Goal: Task Accomplishment & Management: Manage account settings

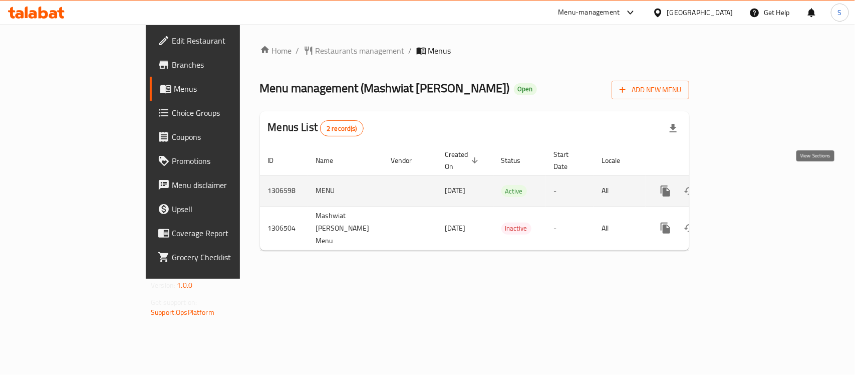
click at [744, 185] on icon "enhanced table" at bounding box center [738, 191] width 12 height 12
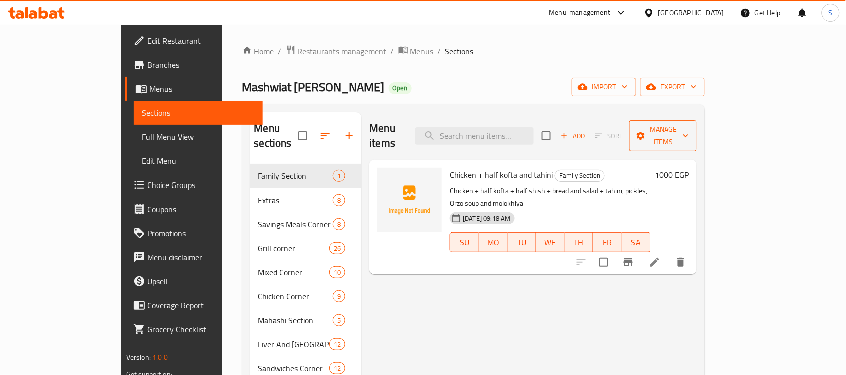
click at [688, 135] on icon "button" at bounding box center [685, 136] width 5 height 3
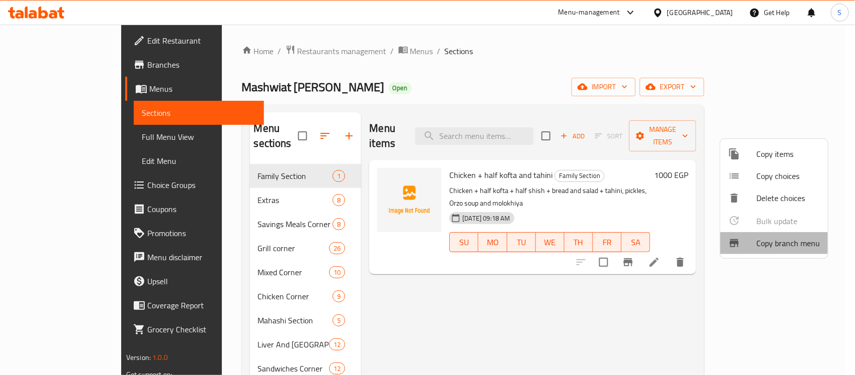
click at [768, 241] on span "Copy branch menu" at bounding box center [789, 243] width 64 height 12
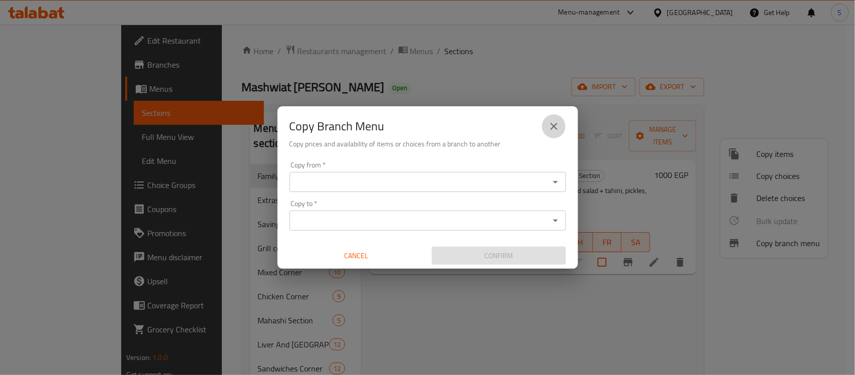
click at [554, 127] on icon "close" at bounding box center [554, 126] width 7 height 7
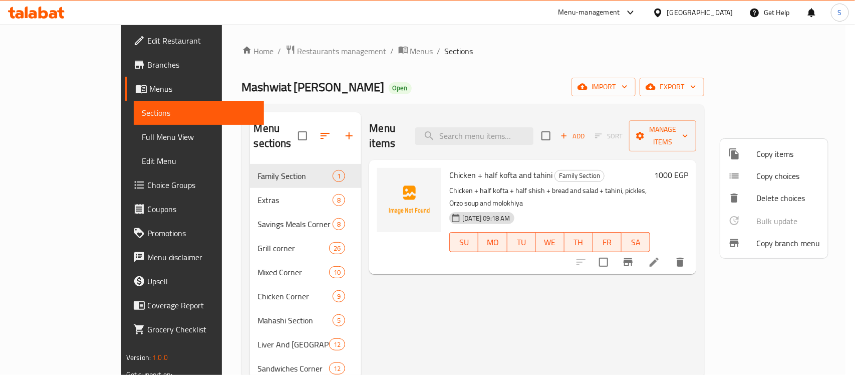
click at [573, 53] on div at bounding box center [427, 187] width 855 height 375
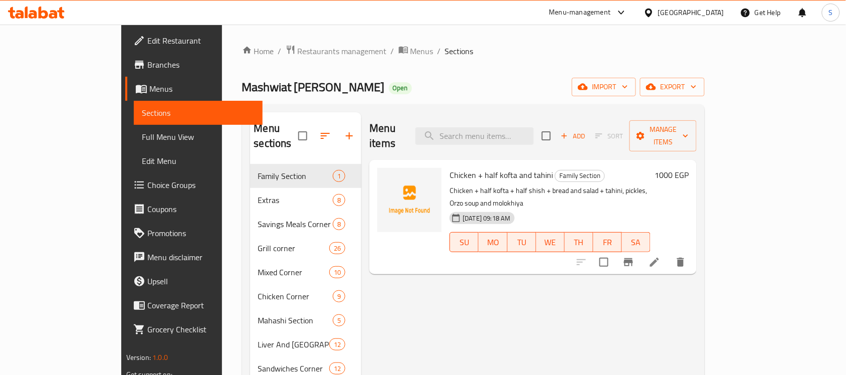
click at [652, 320] on div "Menu items Add Sort Manage items Chicken + half kofta and tahini Family Section…" at bounding box center [528, 299] width 335 height 375
click at [658, 316] on div "Menu items Add Sort Manage items Chicken + half kofta and tahini Family Section…" at bounding box center [528, 299] width 335 height 375
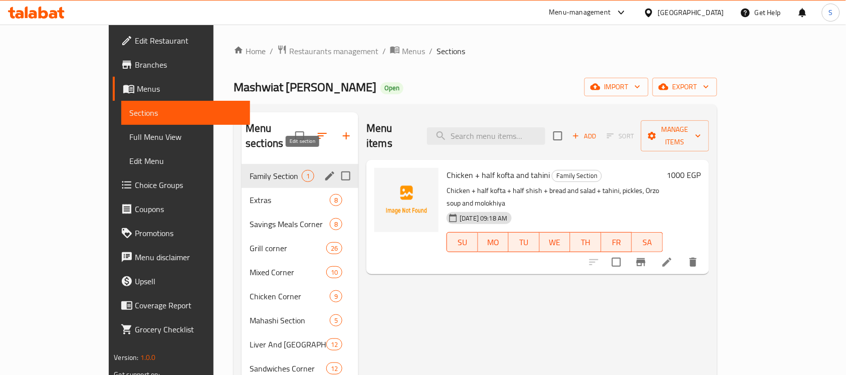
click at [325, 171] on icon "edit" at bounding box center [329, 175] width 9 height 9
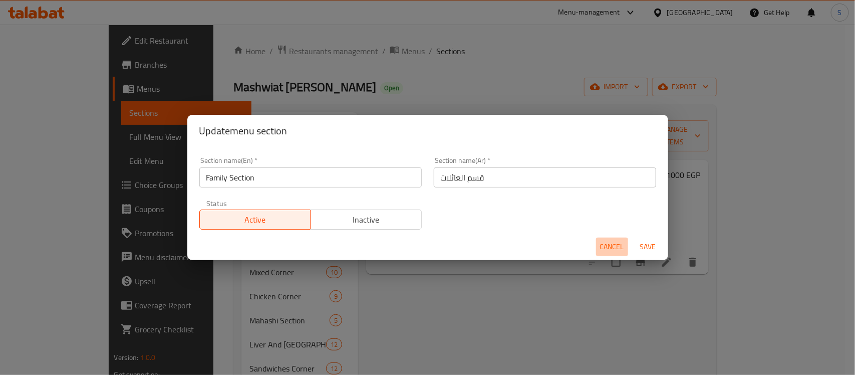
click at [609, 241] on span "Cancel" at bounding box center [612, 247] width 24 height 13
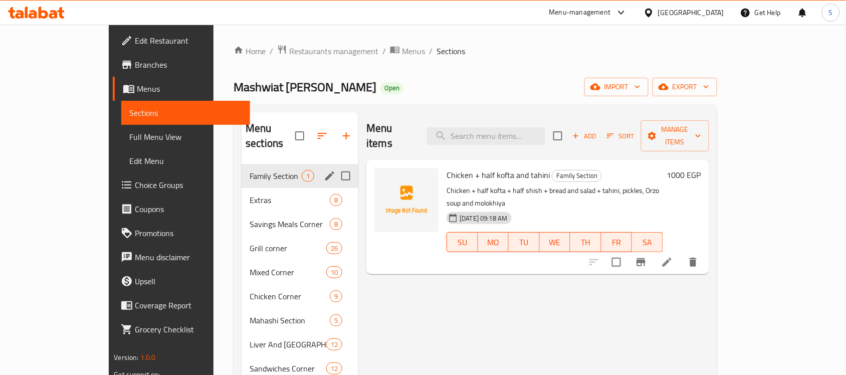
click at [581, 299] on div "Menu items Add Sort Manage items Chicken + half kofta and tahini Family Section…" at bounding box center [533, 299] width 350 height 375
click at [289, 47] on span "Restaurants management" at bounding box center [333, 51] width 89 height 12
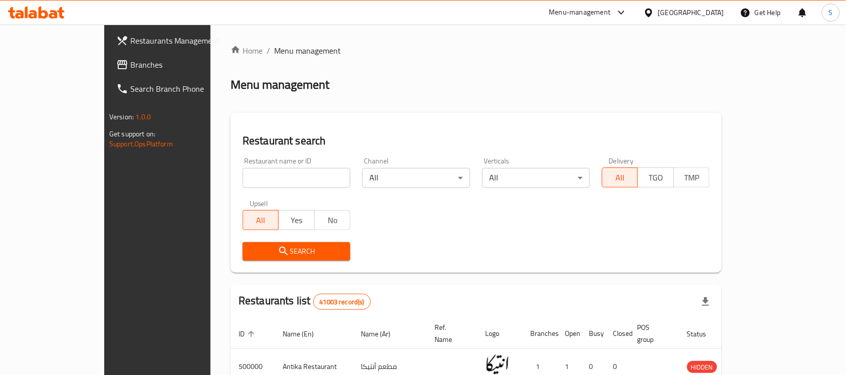
click at [243, 175] on input "search" at bounding box center [297, 178] width 108 height 20
paste input "502520"
type input "502520"
click button "Search" at bounding box center [297, 251] width 108 height 19
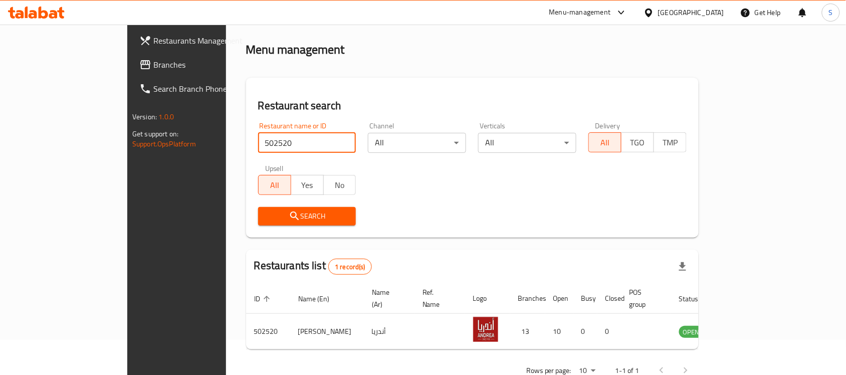
scroll to position [53, 0]
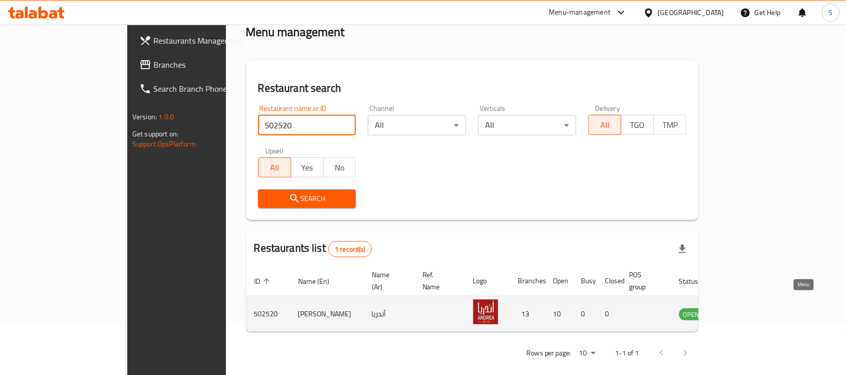
click at [742, 312] on icon "enhanced table" at bounding box center [740, 314] width 4 height 4
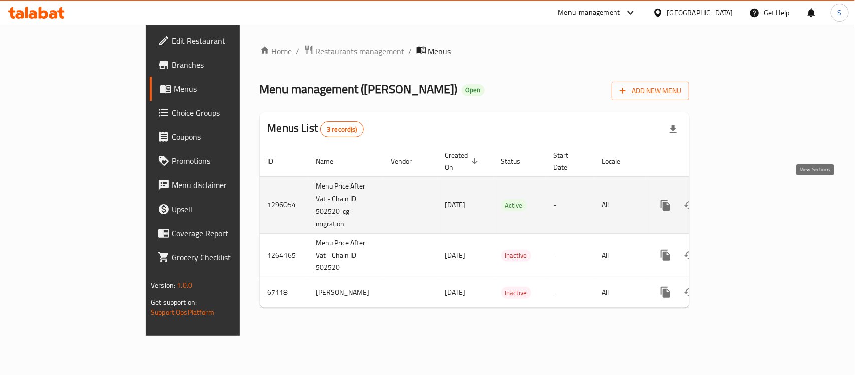
click at [744, 199] on icon "enhanced table" at bounding box center [738, 205] width 12 height 12
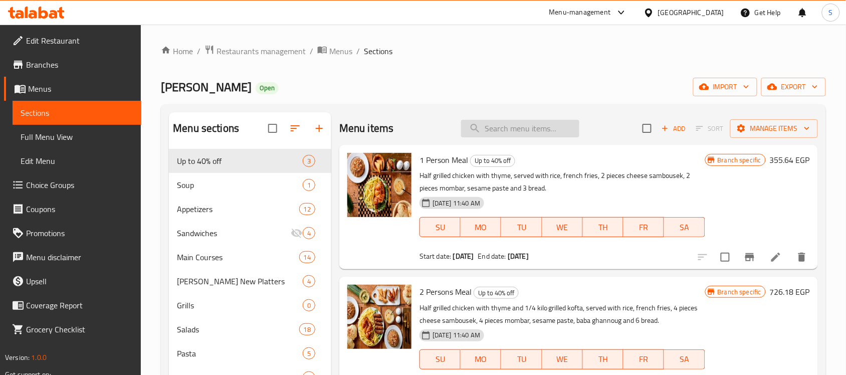
click at [486, 124] on input "search" at bounding box center [520, 129] width 118 height 18
paste input "4 Persons Meal"
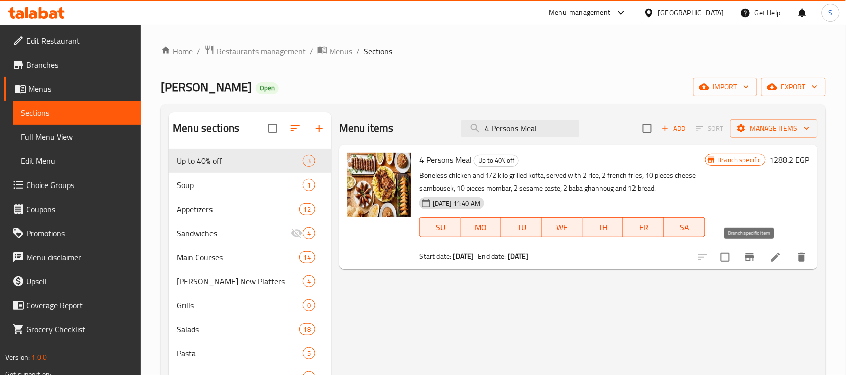
type input "4 Persons Meal"
click at [755, 264] on button "Branch-specific-item" at bounding box center [750, 257] width 24 height 24
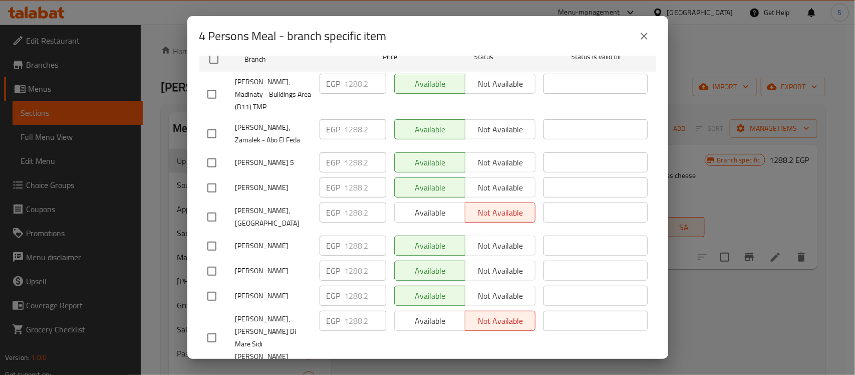
scroll to position [41, 0]
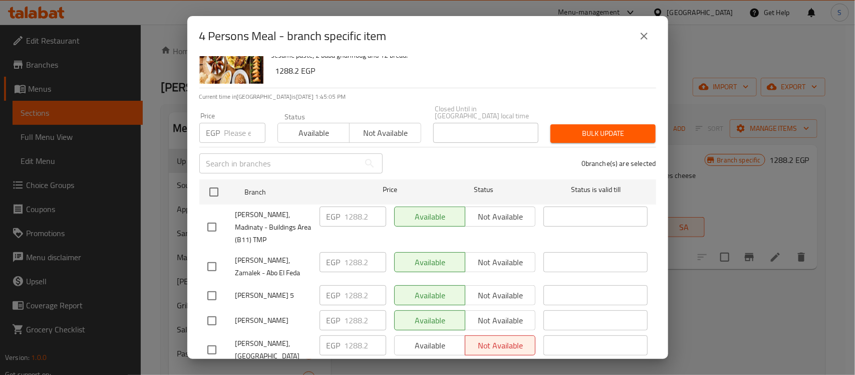
click at [644, 37] on icon "close" at bounding box center [644, 36] width 7 height 7
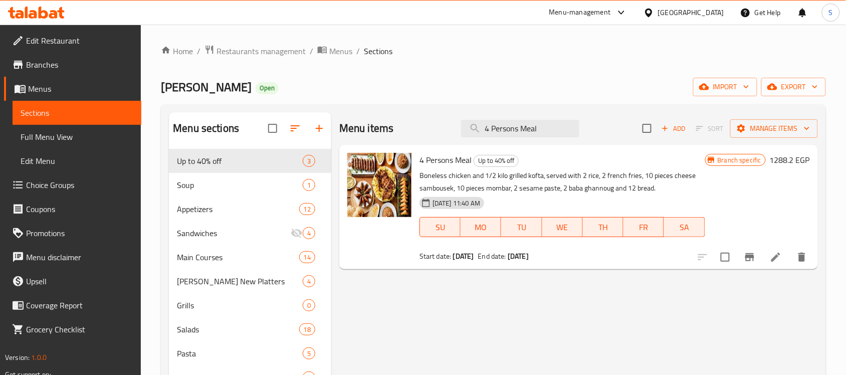
click at [627, 11] on div at bounding box center [619, 13] width 17 height 12
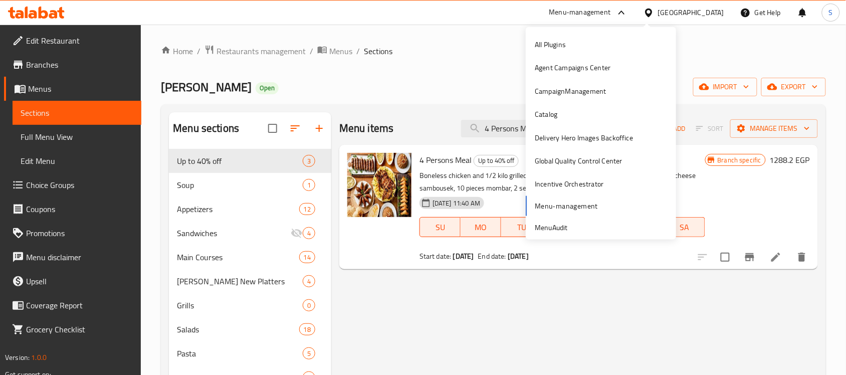
click at [444, 304] on div "Menu items 4 Persons Meal Add Sort Manage items 4 Persons Meal Up to 40% off Bo…" at bounding box center [574, 312] width 487 height 401
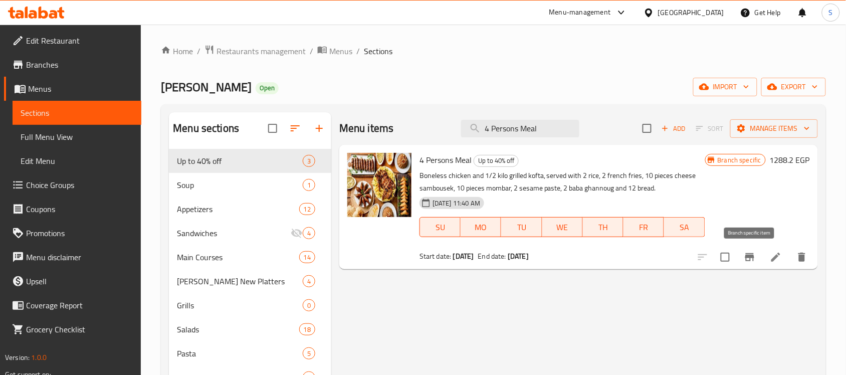
click at [744, 249] on button "Branch-specific-item" at bounding box center [750, 257] width 24 height 24
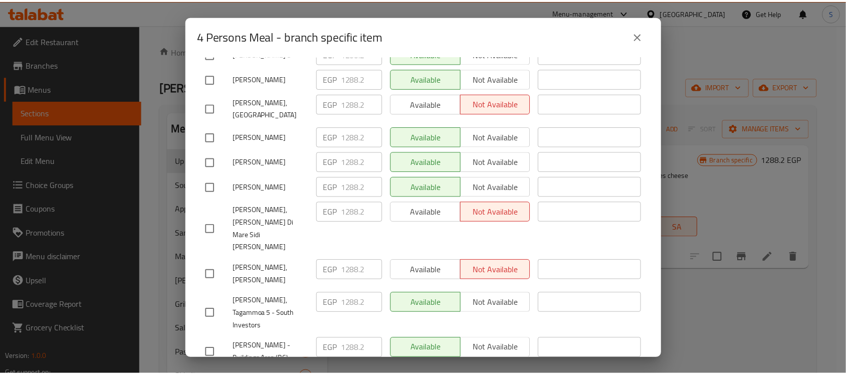
scroll to position [291, 0]
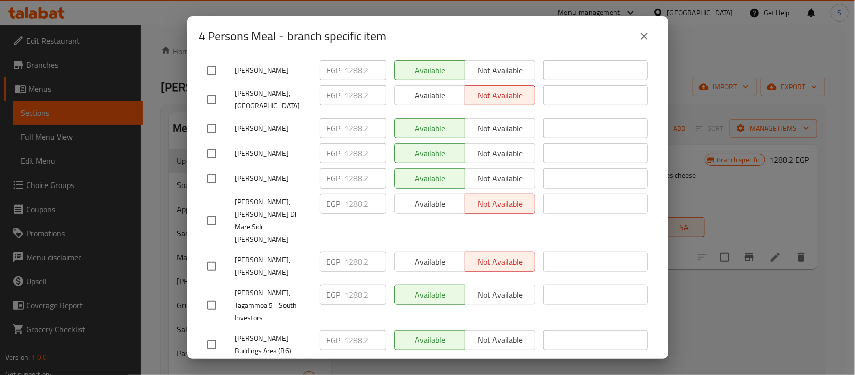
click at [644, 34] on icon "close" at bounding box center [644, 36] width 12 height 12
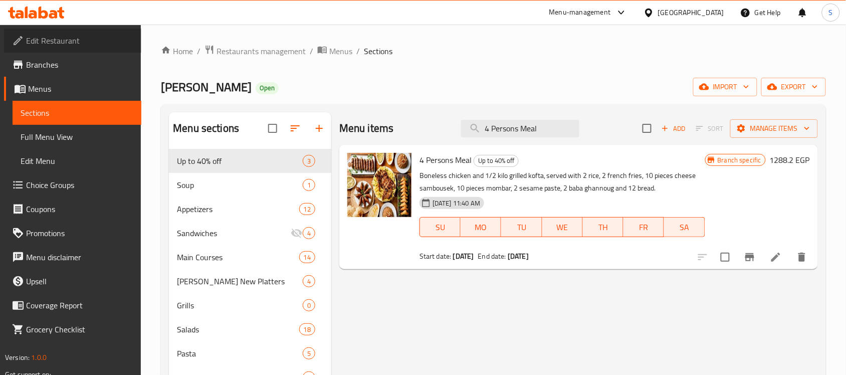
click at [86, 39] on span "Edit Restaurant" at bounding box center [79, 41] width 107 height 12
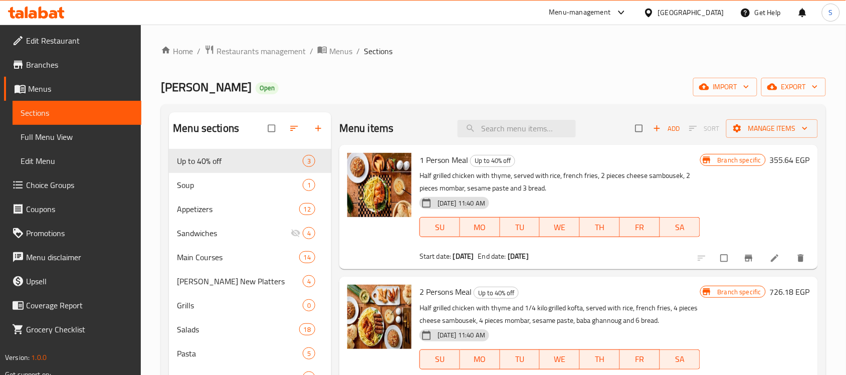
click at [611, 11] on div "Menu-management" at bounding box center [580, 13] width 62 height 12
click at [54, 59] on span "Branches" at bounding box center [79, 65] width 107 height 12
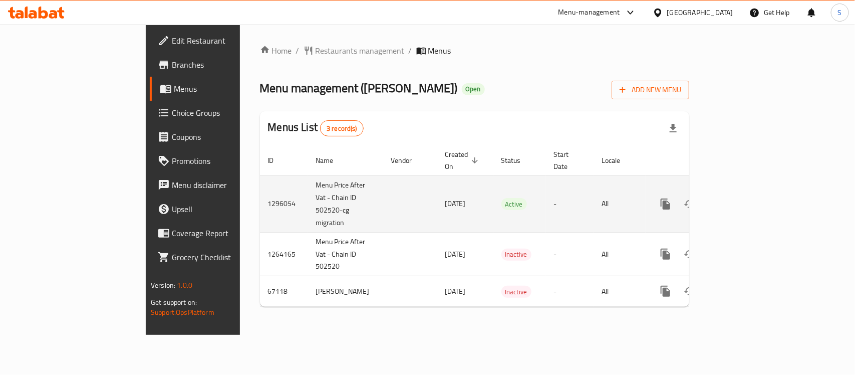
click at [744, 198] on icon "enhanced table" at bounding box center [738, 204] width 12 height 12
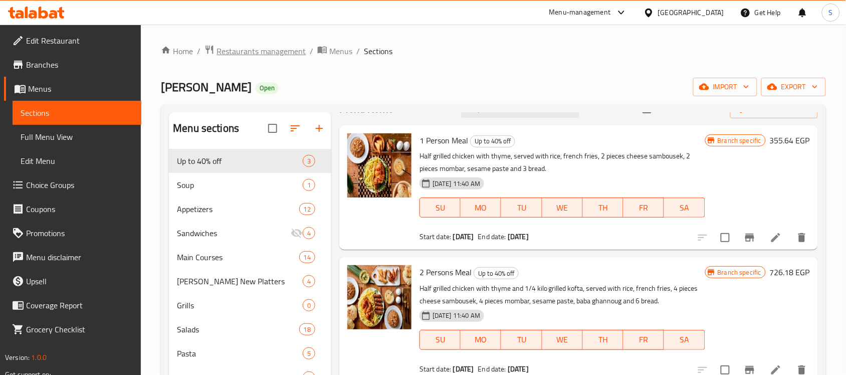
click at [246, 49] on span "Restaurants management" at bounding box center [260, 51] width 89 height 12
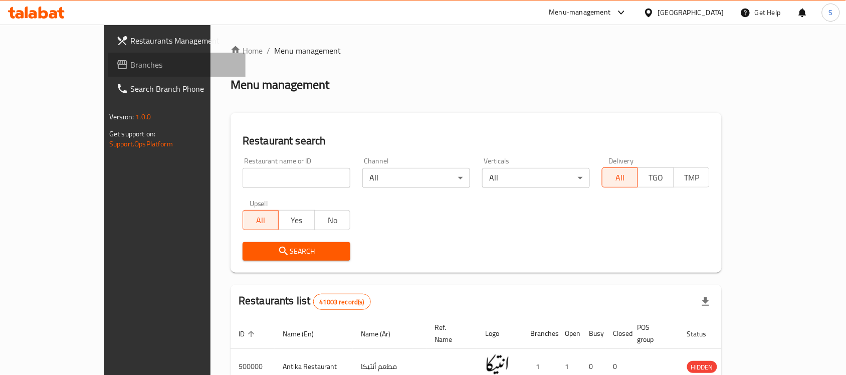
click at [130, 68] on span "Branches" at bounding box center [183, 65] width 107 height 12
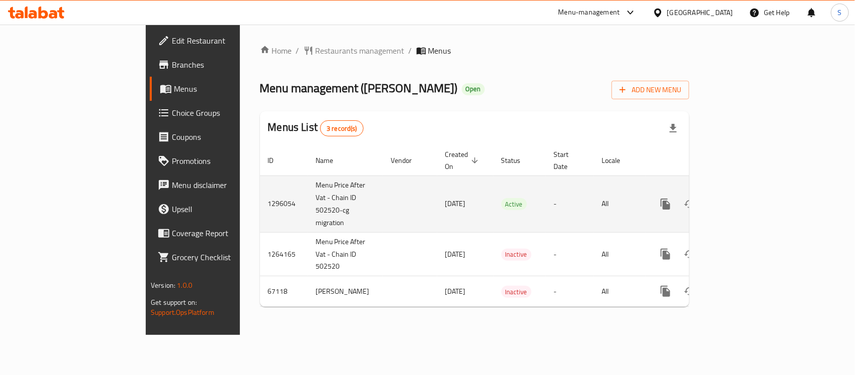
click at [744, 198] on icon "enhanced table" at bounding box center [738, 204] width 12 height 12
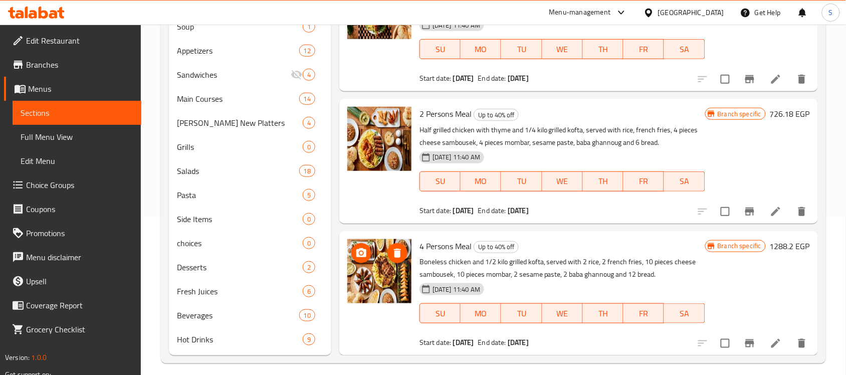
scroll to position [166, 0]
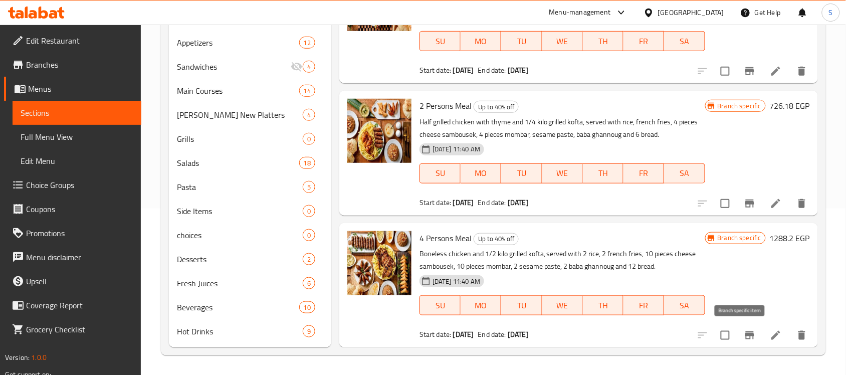
click at [745, 335] on icon "Branch-specific-item" at bounding box center [749, 335] width 9 height 8
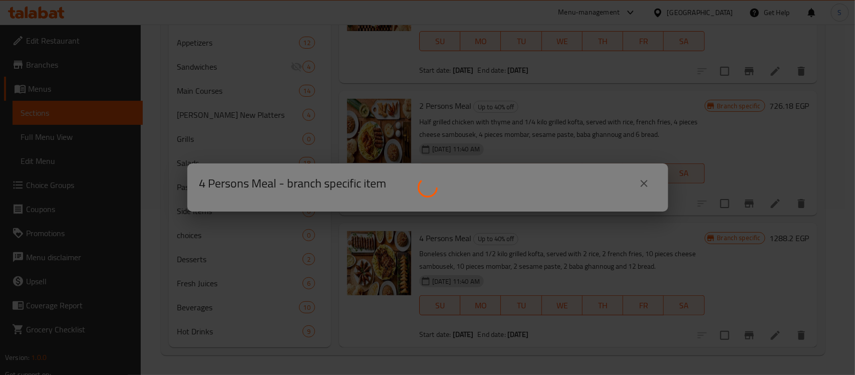
click at [645, 186] on div at bounding box center [427, 187] width 855 height 375
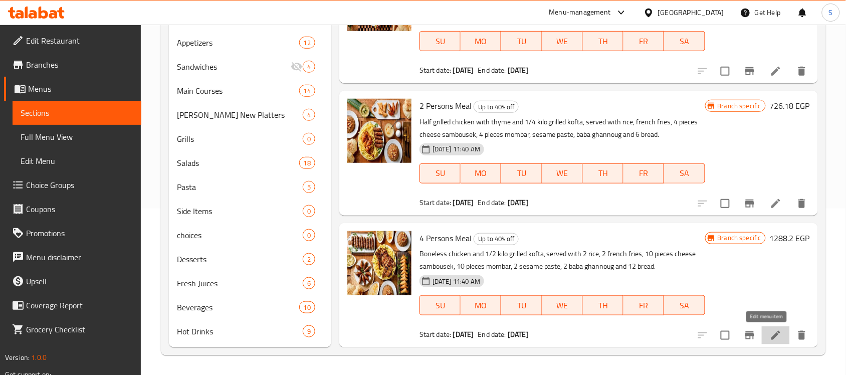
click at [770, 339] on icon at bounding box center [776, 335] width 12 height 12
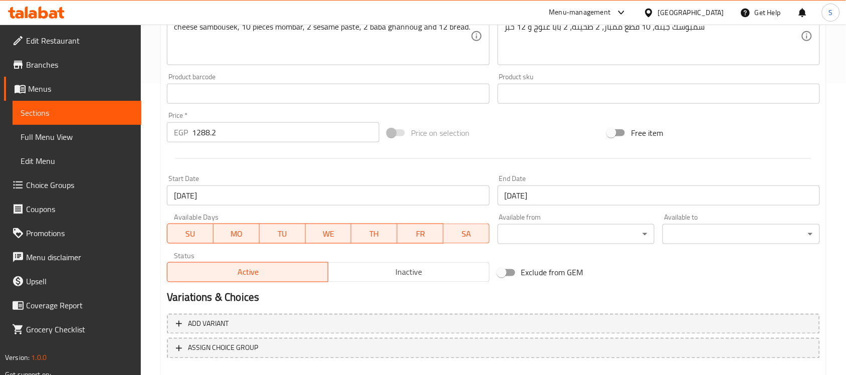
scroll to position [313, 0]
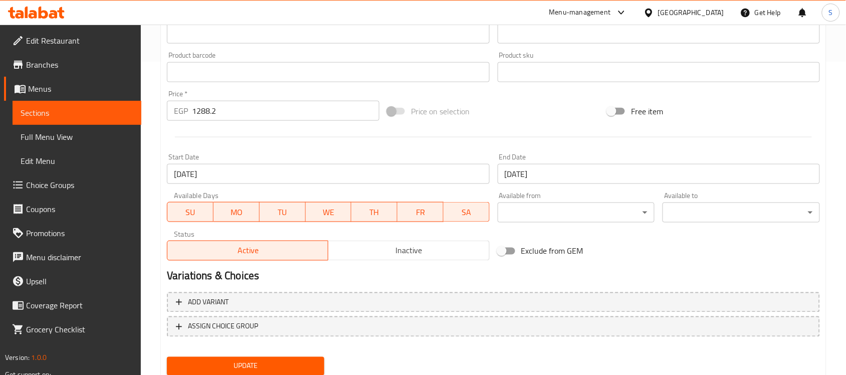
click at [351, 179] on input "[DATE]" at bounding box center [328, 174] width 322 height 20
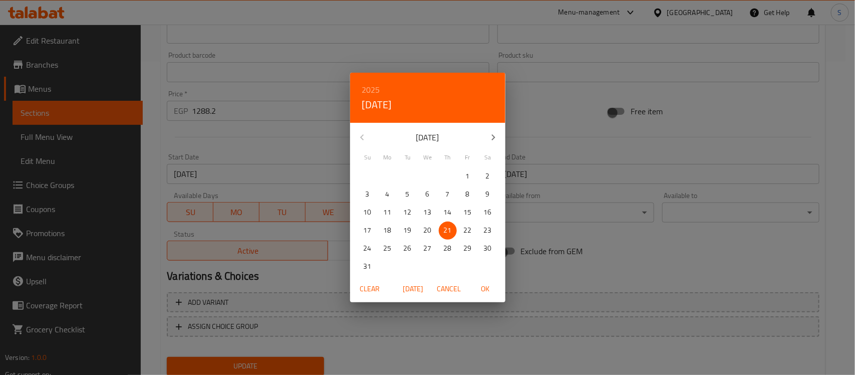
click at [495, 138] on icon "button" at bounding box center [494, 137] width 12 height 12
click at [369, 195] on p "7" at bounding box center [368, 194] width 4 height 13
click at [484, 290] on span "OK" at bounding box center [486, 289] width 24 height 13
type input "07-09-2025"
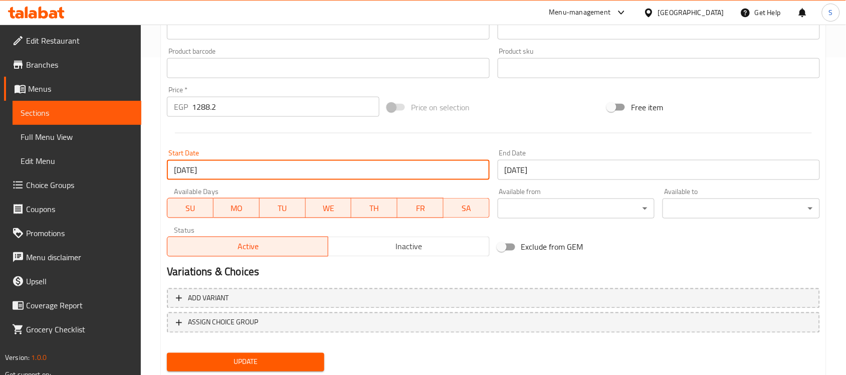
scroll to position [346, 0]
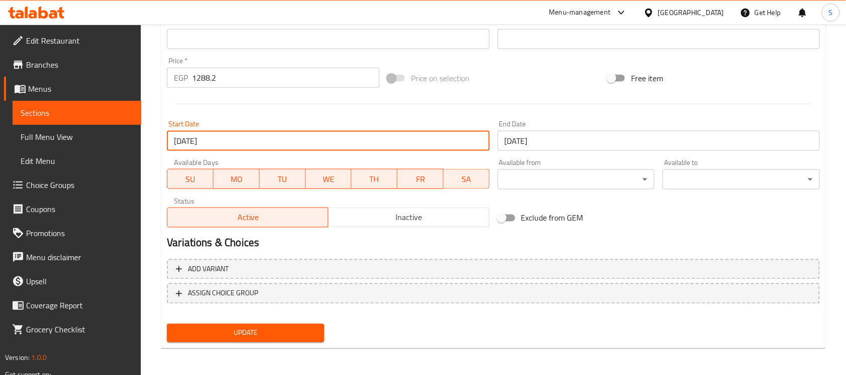
click at [304, 332] on span "Update" at bounding box center [245, 333] width 141 height 13
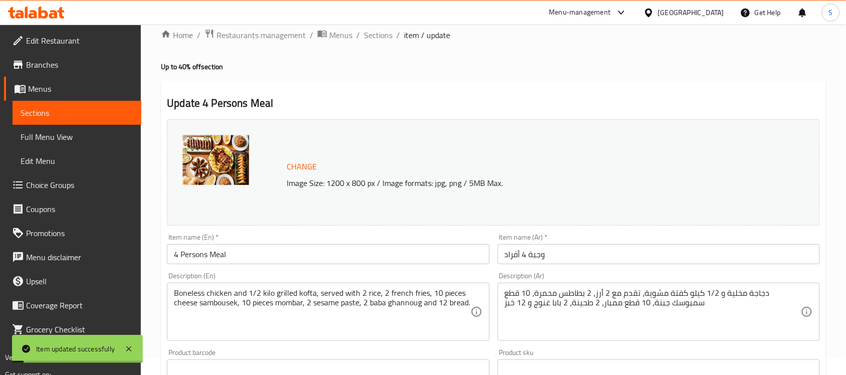
scroll to position [0, 0]
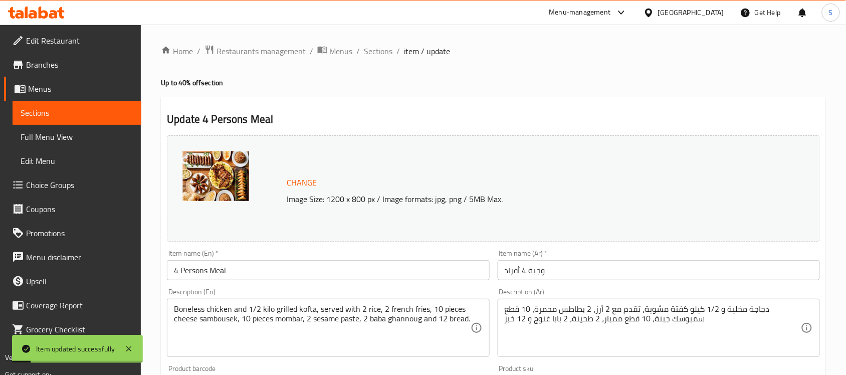
drag, startPoint x: 382, startPoint y: 53, endPoint x: 381, endPoint y: 66, distance: 13.1
click at [382, 53] on span "Sections" at bounding box center [378, 51] width 29 height 12
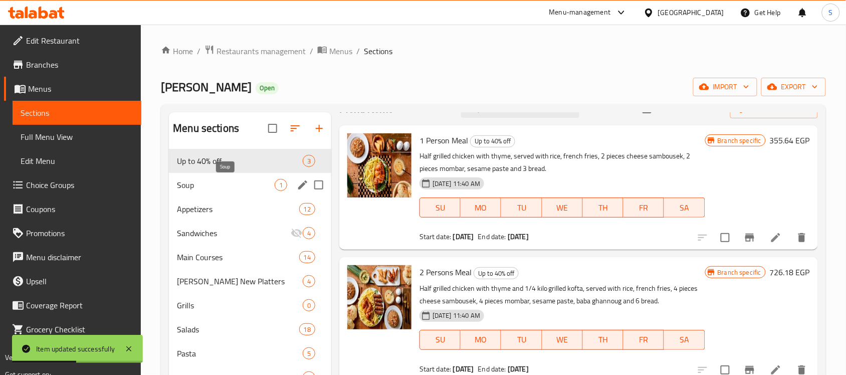
click at [199, 183] on span "Soup" at bounding box center [226, 185] width 98 height 12
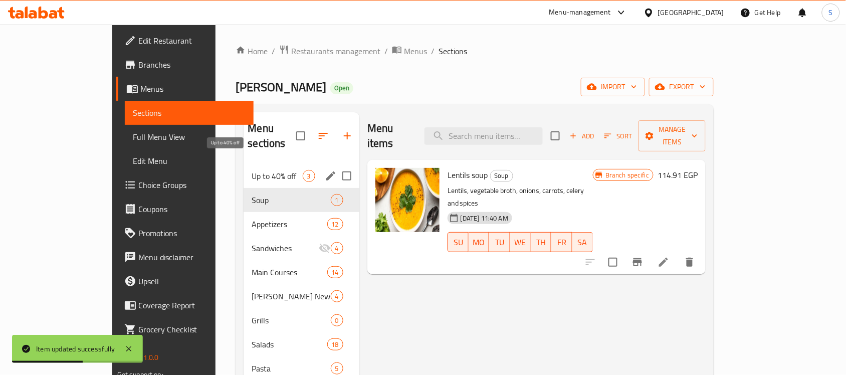
click at [252, 170] on span "Up to 40% off" at bounding box center [277, 176] width 51 height 12
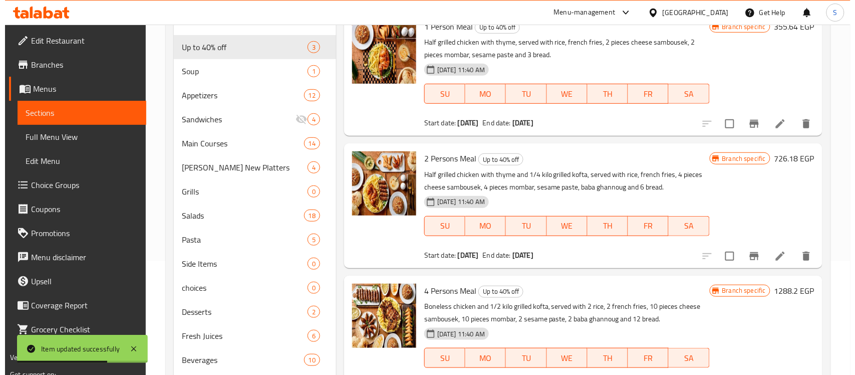
scroll to position [166, 0]
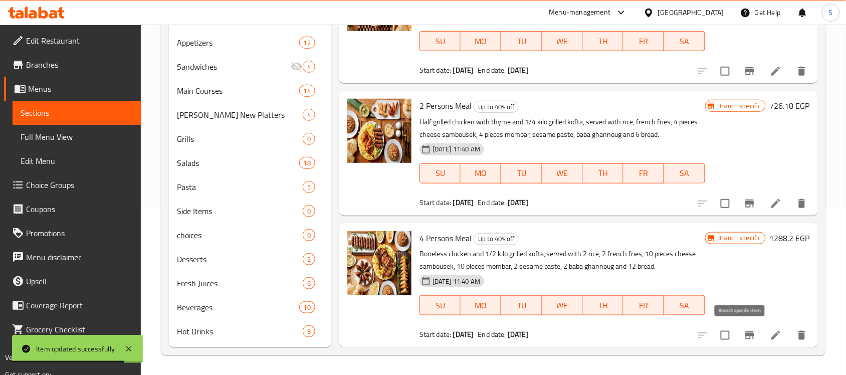
click at [744, 337] on icon "Branch-specific-item" at bounding box center [750, 335] width 12 height 12
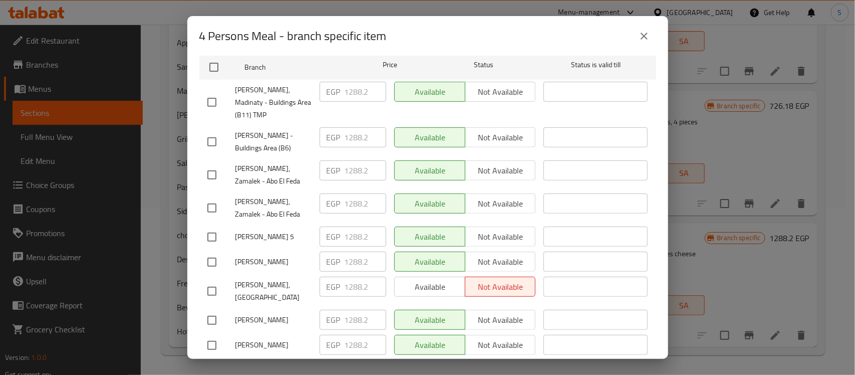
scroll to position [0, 0]
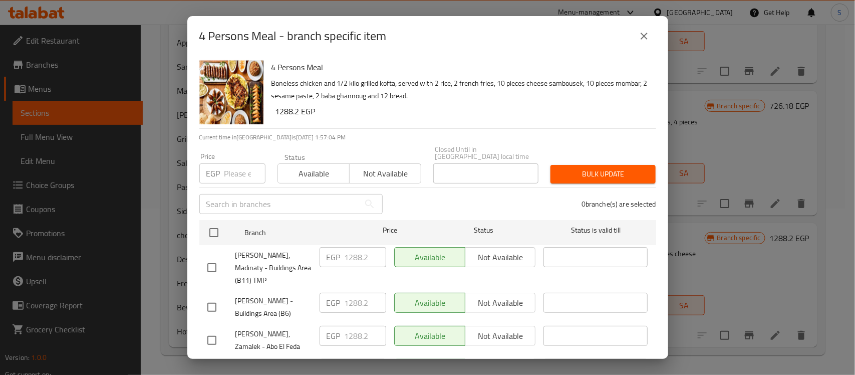
click at [640, 30] on icon "close" at bounding box center [644, 36] width 12 height 12
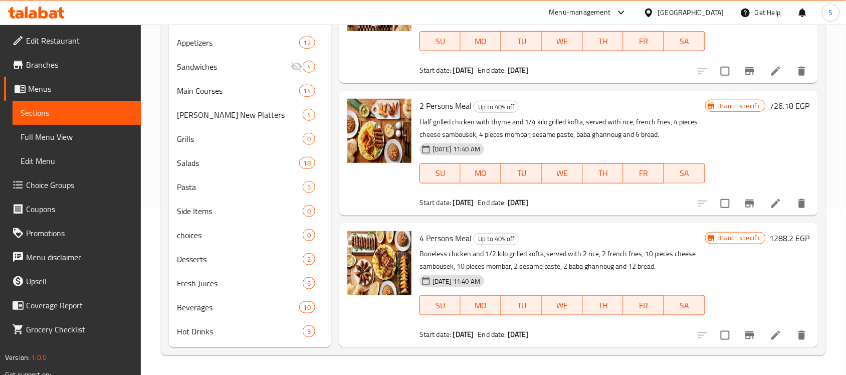
click at [745, 336] on icon "Branch-specific-item" at bounding box center [749, 335] width 9 height 8
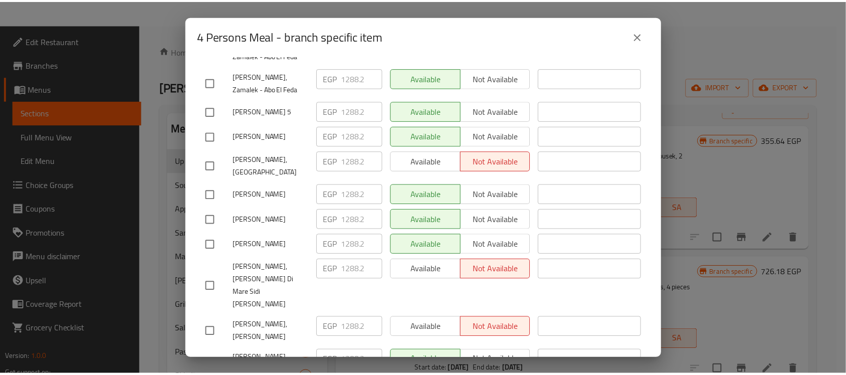
scroll to position [166, 0]
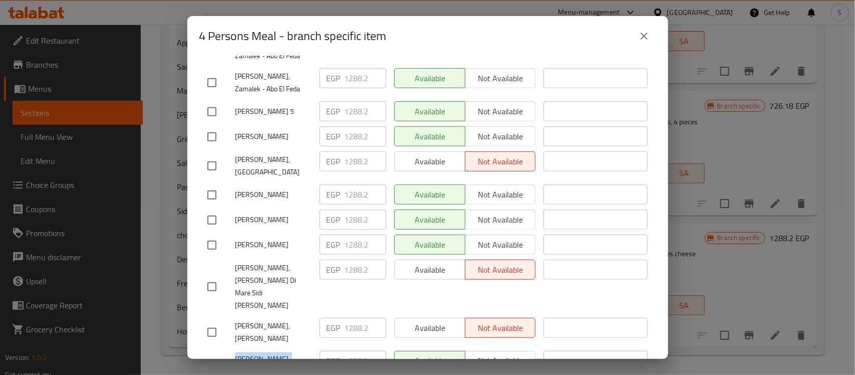
click at [634, 34] on button "close" at bounding box center [644, 36] width 24 height 24
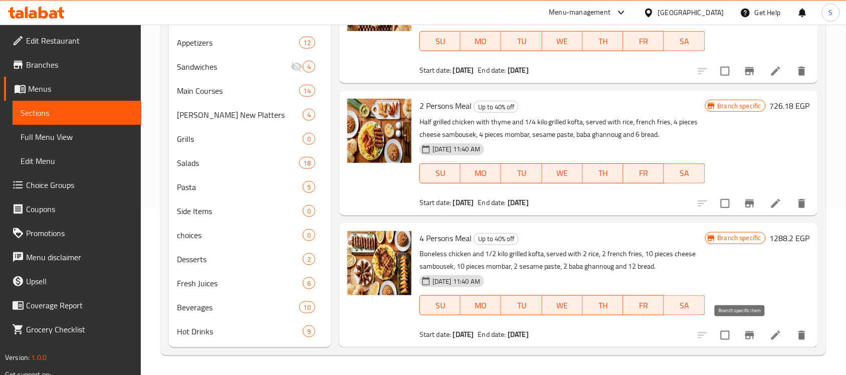
click at [744, 340] on icon "Branch-specific-item" at bounding box center [750, 335] width 12 height 12
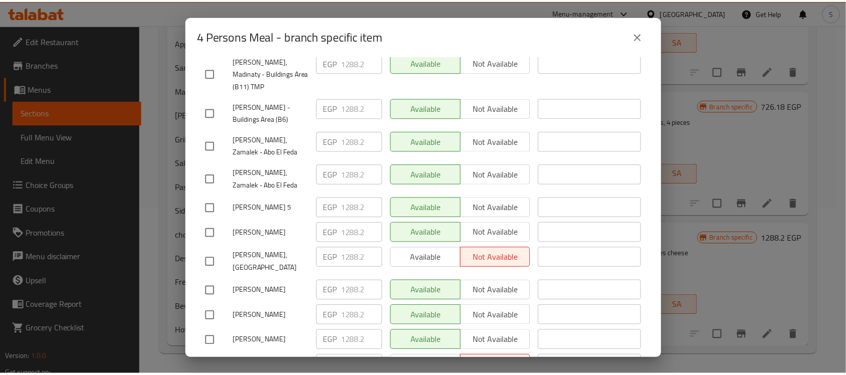
scroll to position [291, 0]
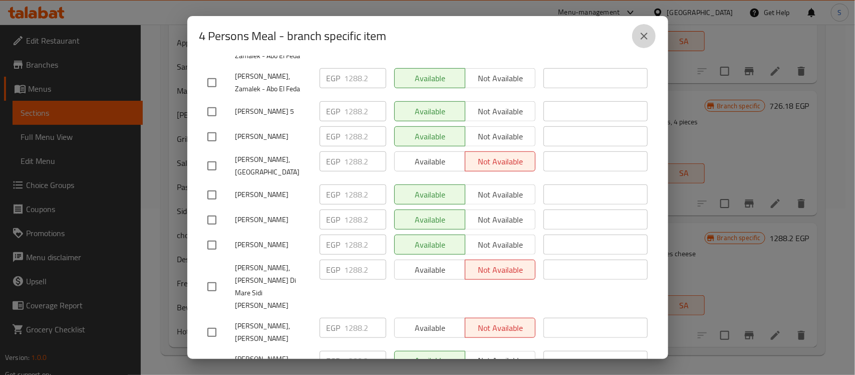
click at [642, 34] on icon "close" at bounding box center [644, 36] width 7 height 7
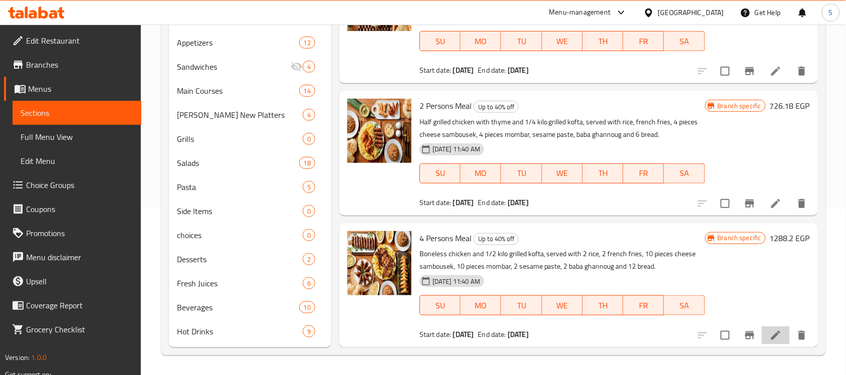
click at [773, 339] on li at bounding box center [776, 335] width 28 height 18
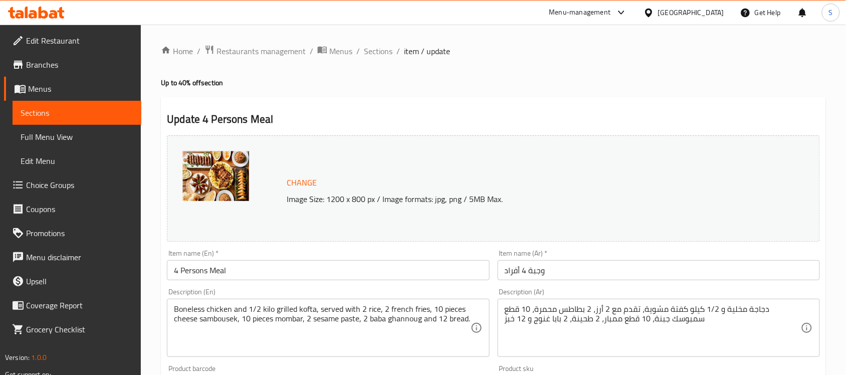
click at [587, 69] on div "Home / Restaurants management / Menus / Sections / item / update Up to 40% off …" at bounding box center [493, 374] width 665 height 658
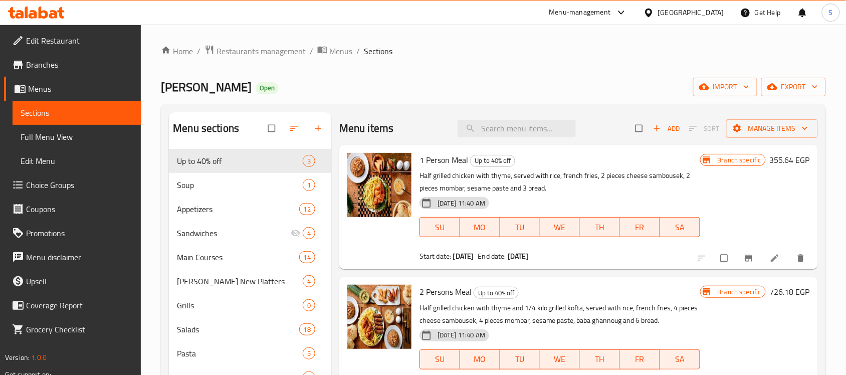
click at [65, 65] on span "Branches" at bounding box center [79, 65] width 107 height 12
